Goal: Transaction & Acquisition: Purchase product/service

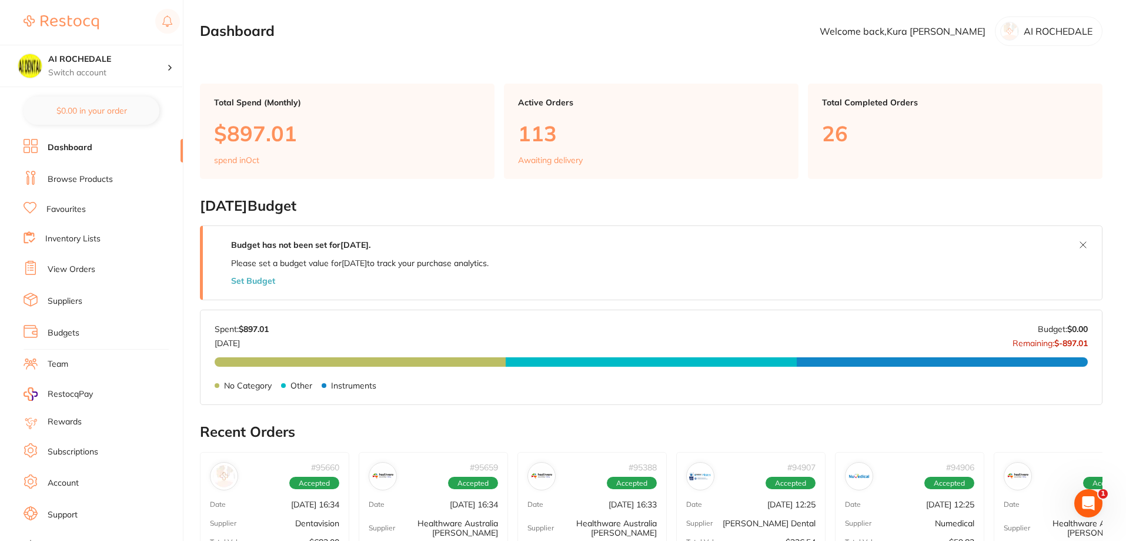
click at [80, 181] on link "Browse Products" at bounding box center [80, 180] width 65 height 12
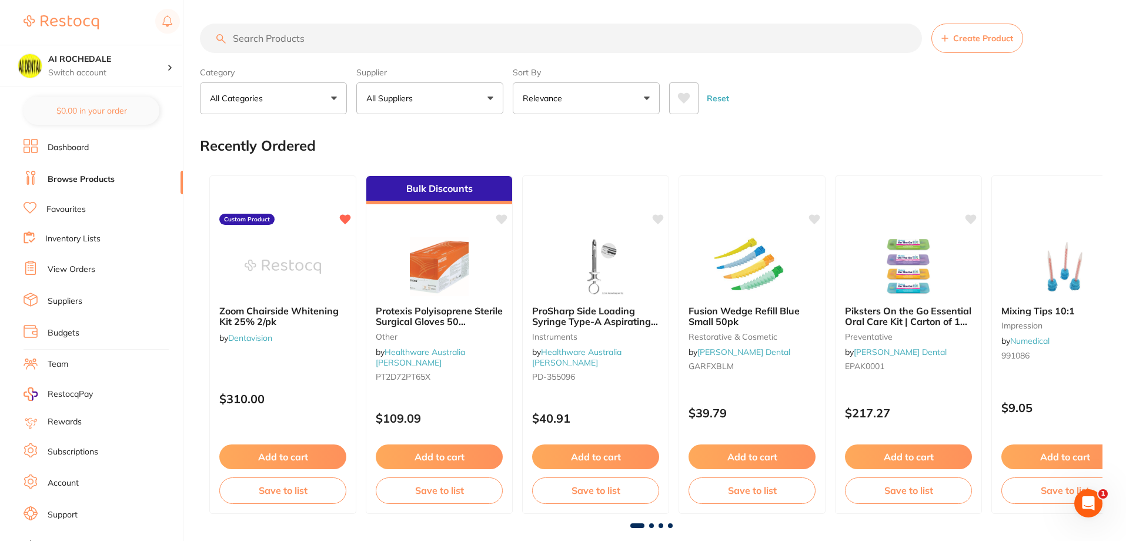
click at [72, 207] on link "Favourites" at bounding box center [65, 210] width 39 height 12
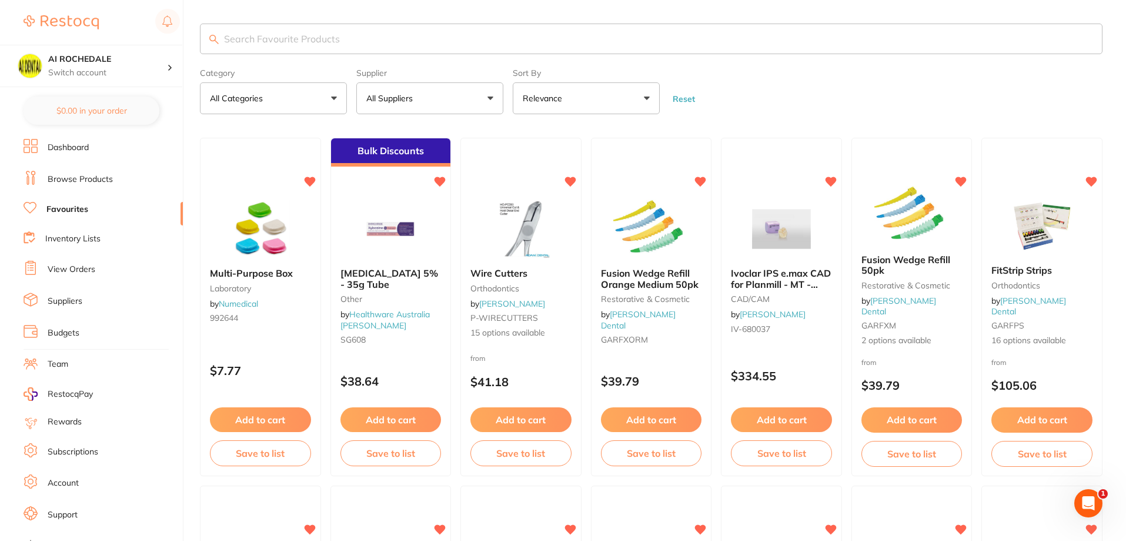
click at [353, 44] on input "search" at bounding box center [651, 39] width 903 height 31
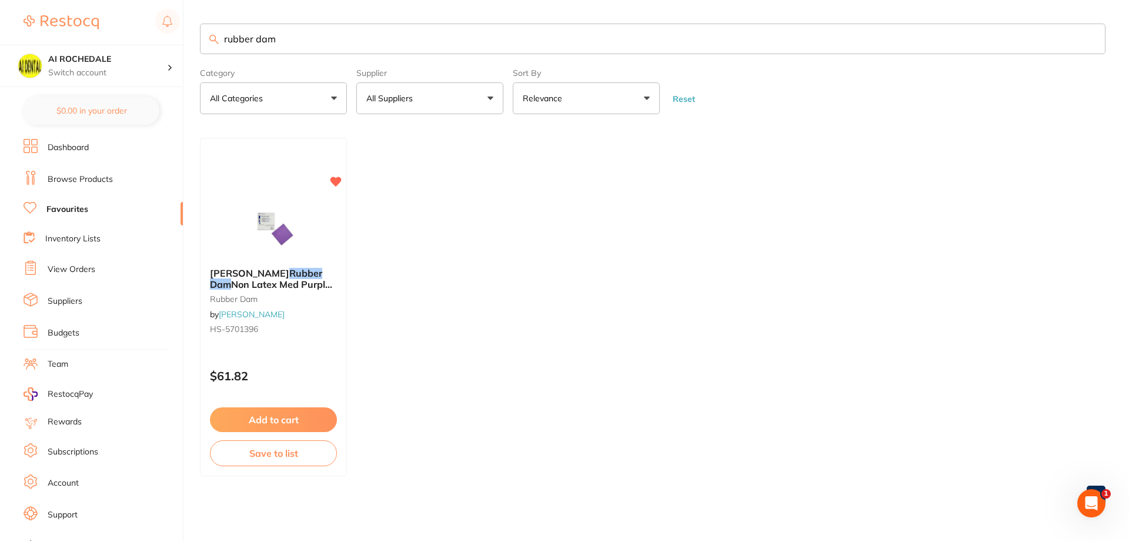
type input "rubber dam"
drag, startPoint x: 291, startPoint y: 40, endPoint x: 192, endPoint y: 36, distance: 99.5
click at [192, 36] on div "$0.00 AI ROCHEDALE Switch account AI ROCHEDALE $0.00 in your order Dashboard Br…" at bounding box center [564, 270] width 1129 height 541
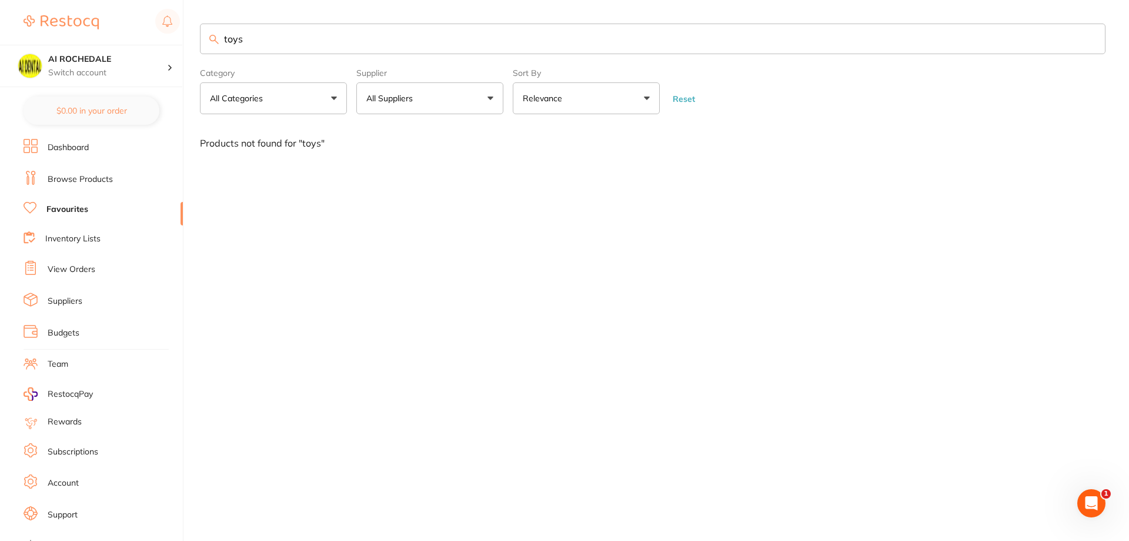
type input "toys"
click at [73, 148] on link "Dashboard" at bounding box center [68, 148] width 41 height 12
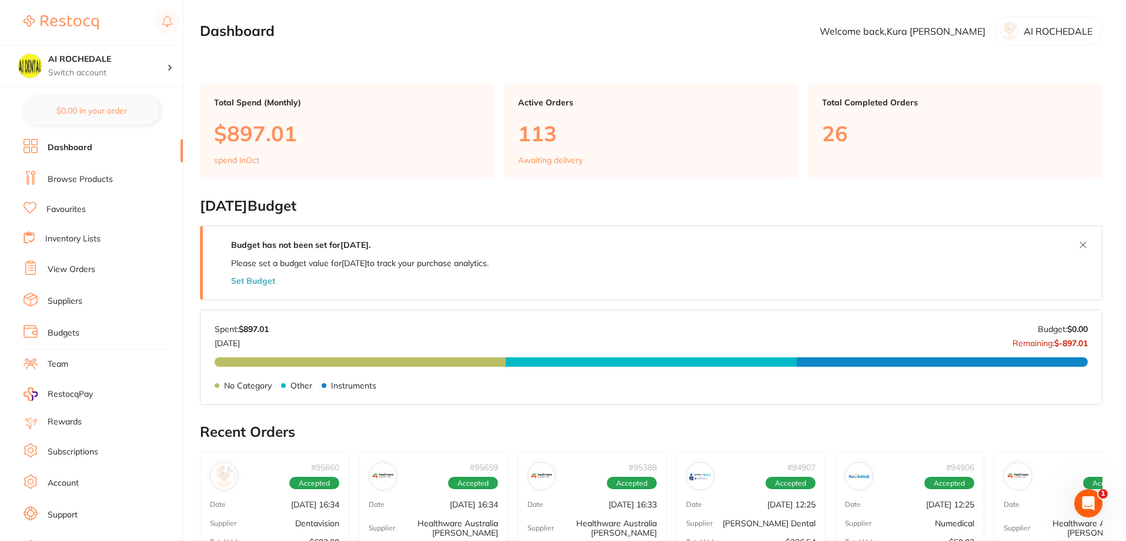
click at [68, 179] on link "Browse Products" at bounding box center [80, 180] width 65 height 12
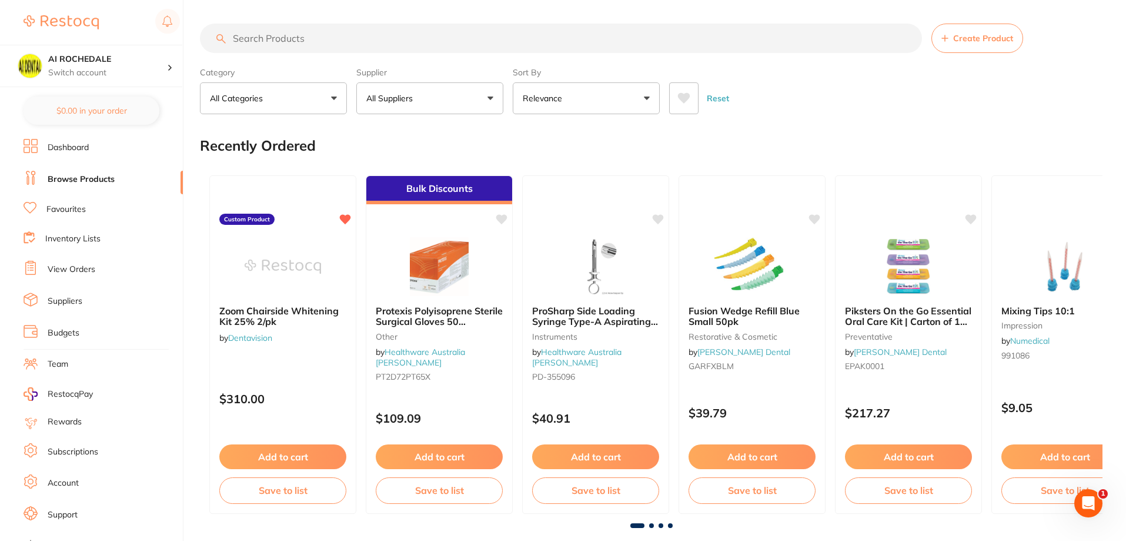
click at [348, 42] on input "search" at bounding box center [561, 38] width 722 height 29
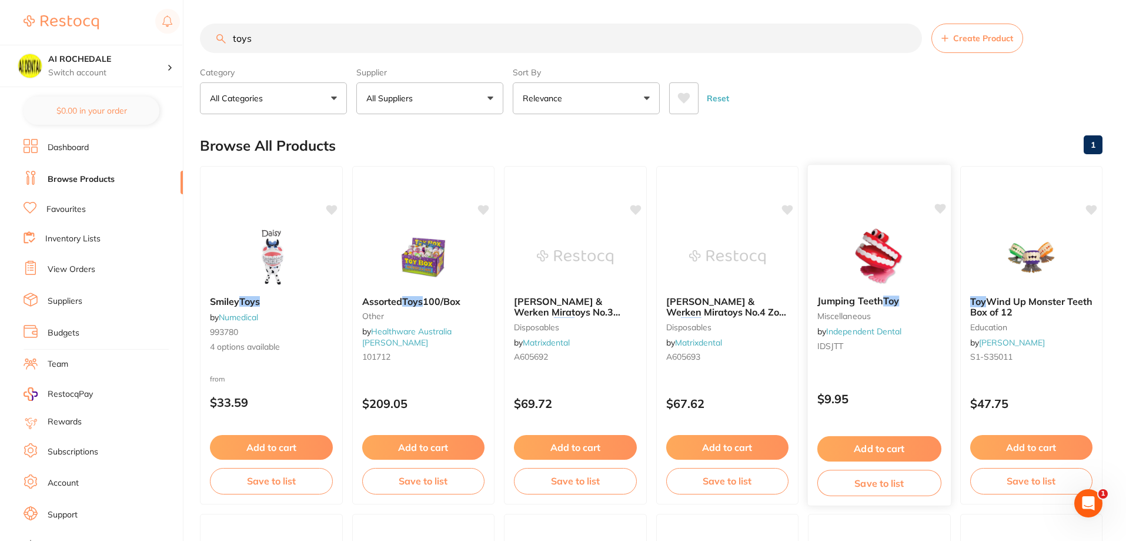
type input "toys"
click at [917, 312] on small "miscellaneous" at bounding box center [880, 315] width 124 height 9
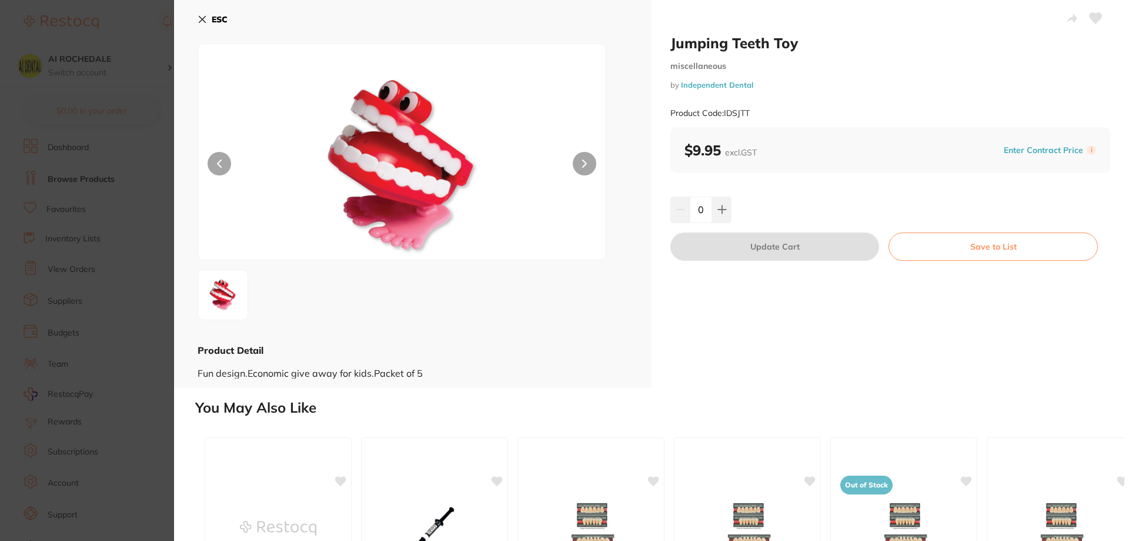
click at [199, 24] on icon at bounding box center [202, 19] width 9 height 9
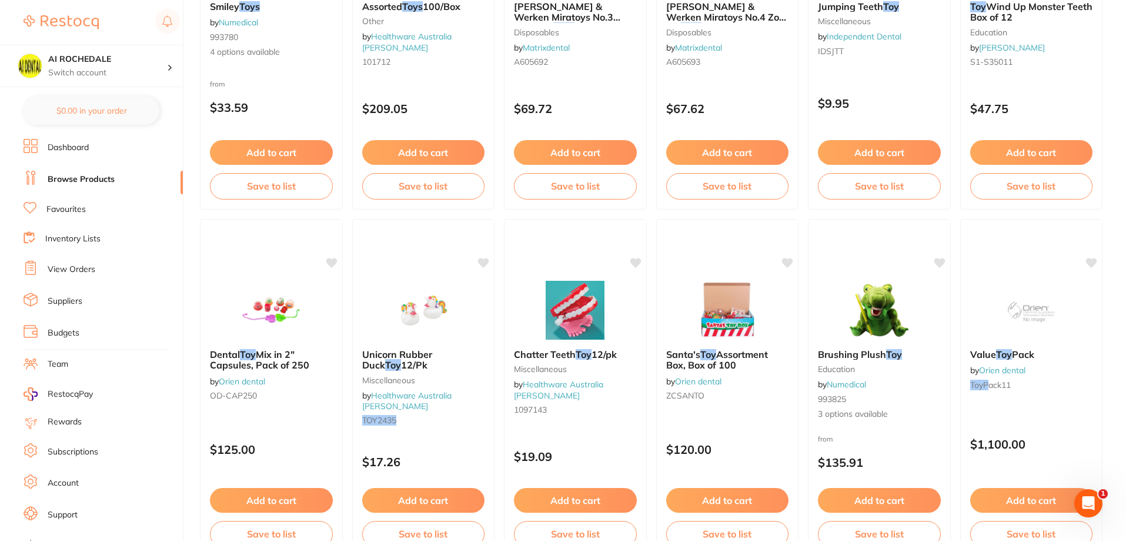
scroll to position [353, 0]
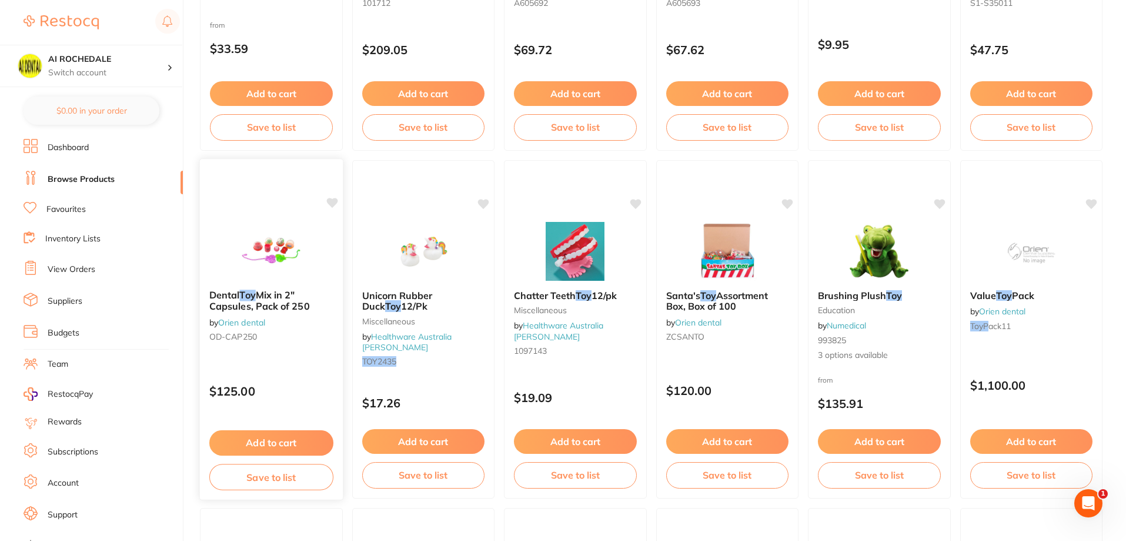
click at [261, 349] on div "Dental Toy Mix in 2" Capsules, Pack of 250 by Orien dental OD-CAP250" at bounding box center [271, 318] width 143 height 76
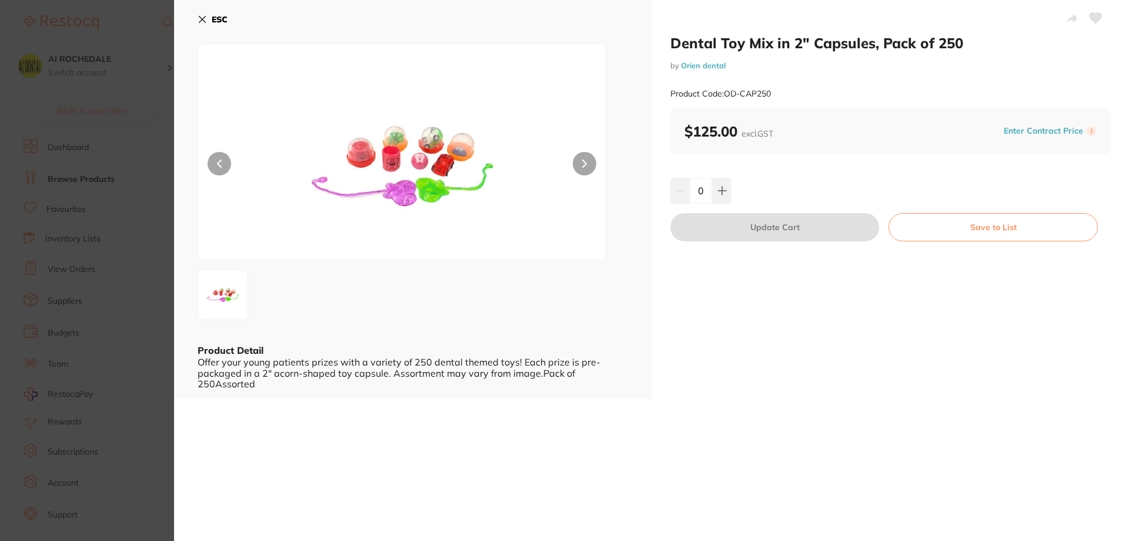
click at [203, 16] on icon at bounding box center [202, 19] width 9 height 9
